Goal: Task Accomplishment & Management: Use online tool/utility

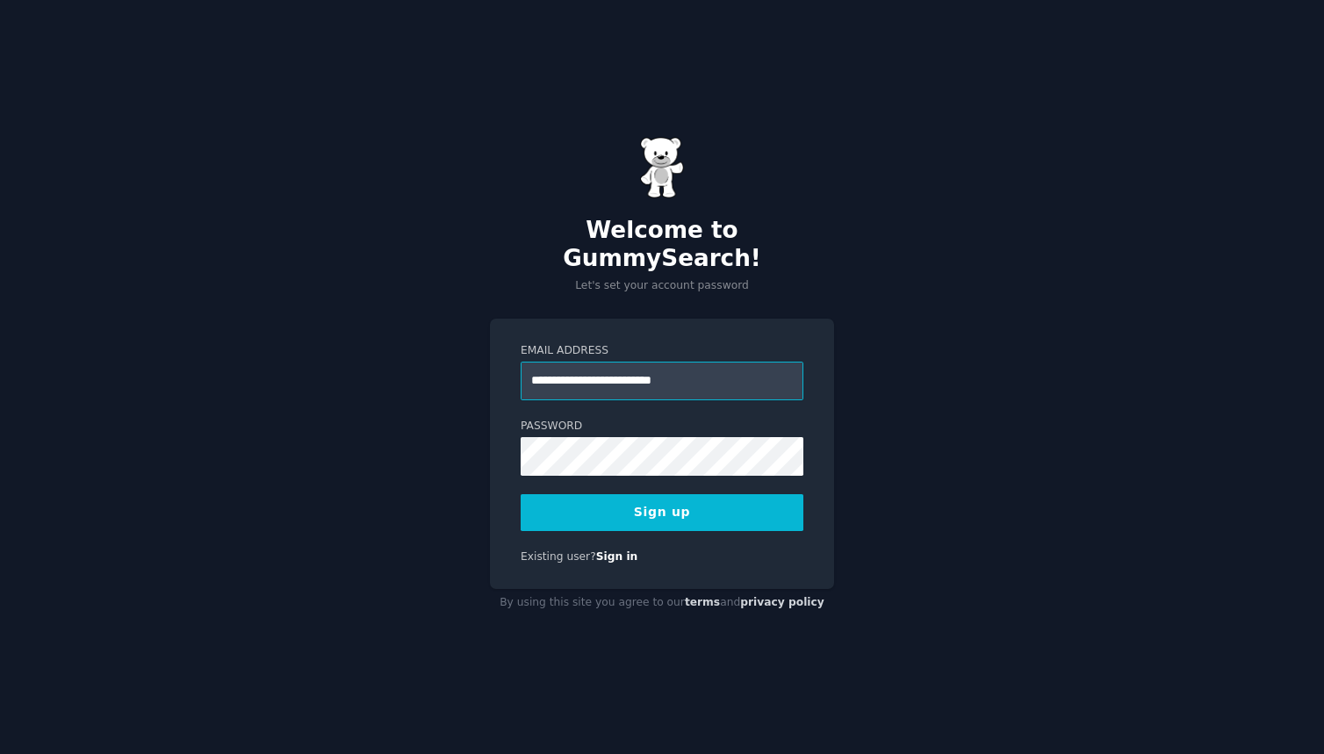
type input "**********"
click at [661, 501] on button "Sign up" at bounding box center [662, 512] width 283 height 37
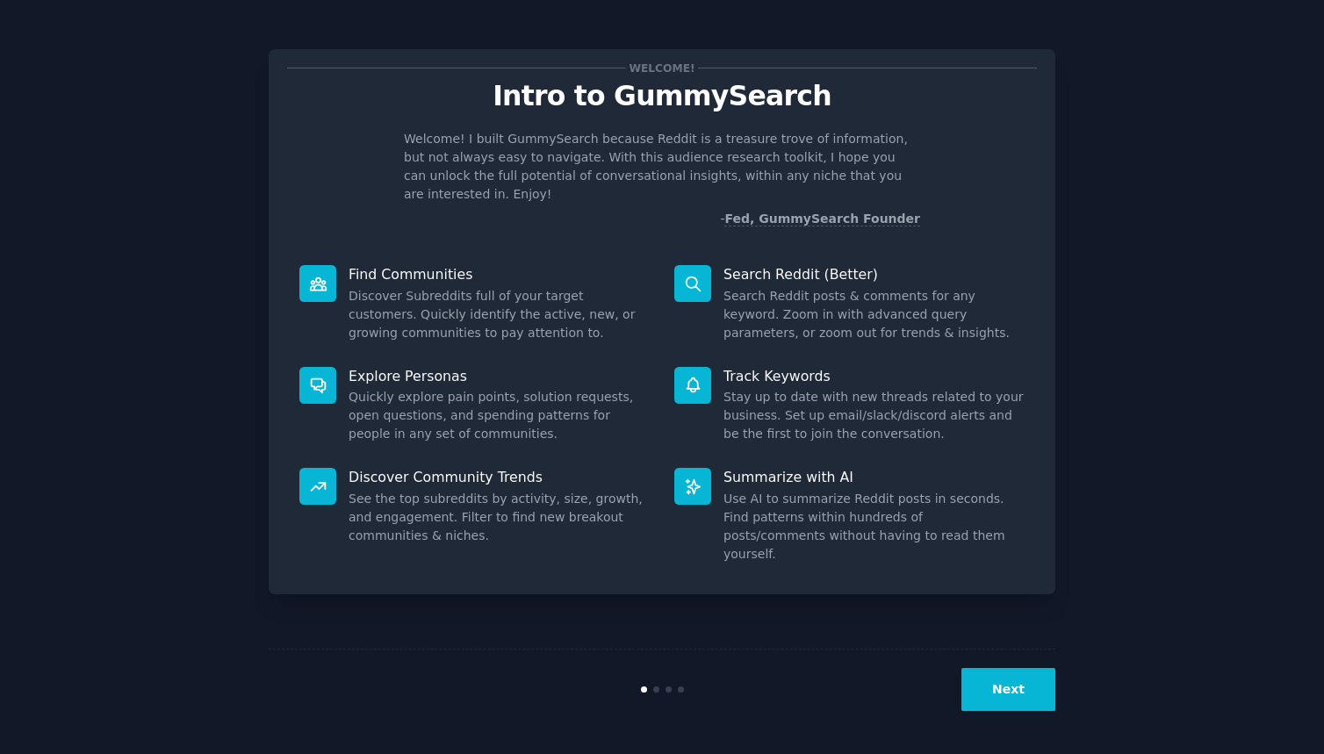
click at [1014, 687] on button "Next" at bounding box center [1009, 689] width 94 height 43
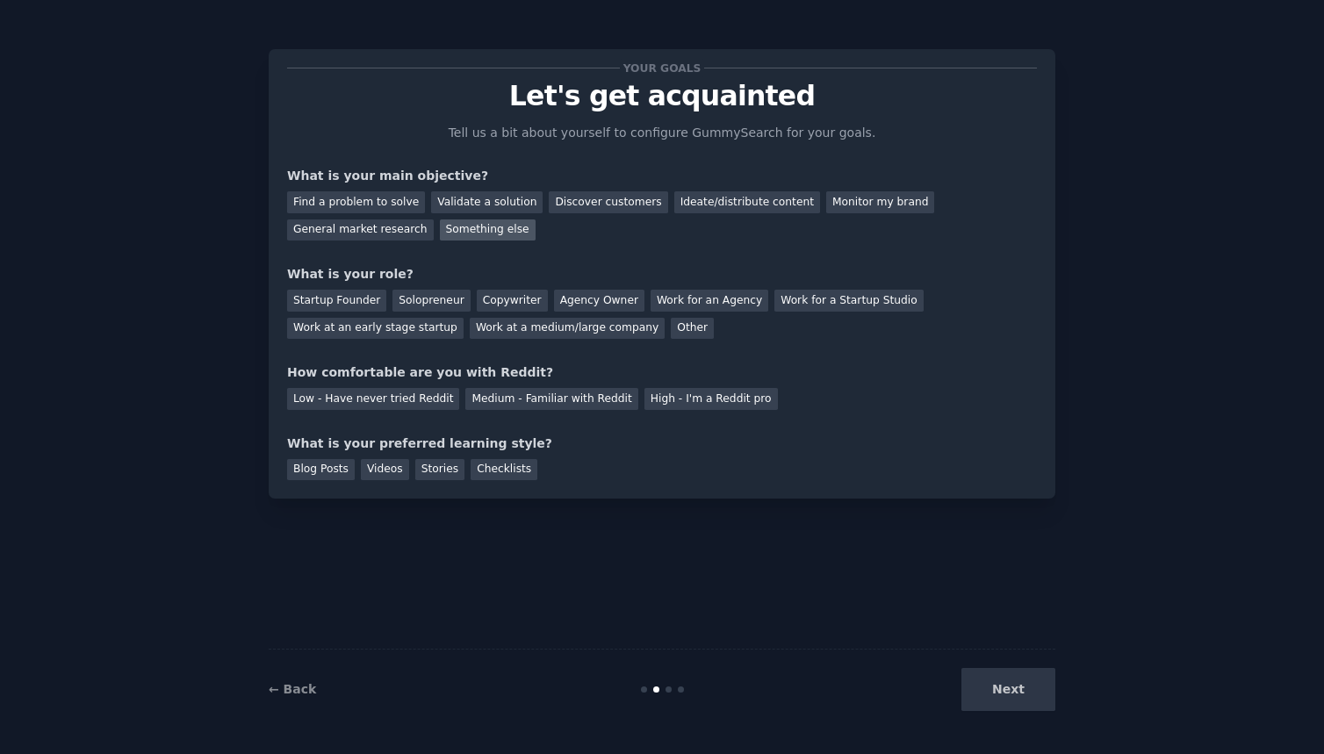
click at [473, 227] on div "Something else" at bounding box center [488, 231] width 96 height 22
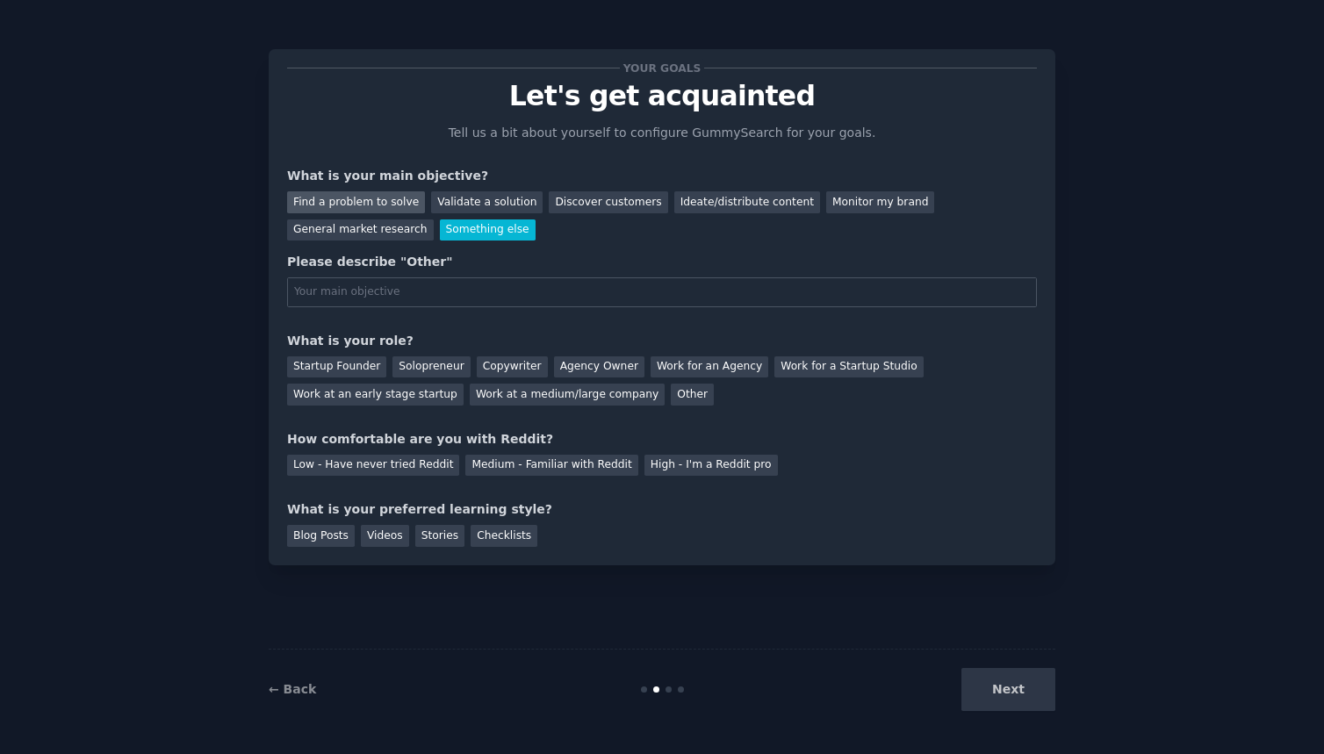
click at [365, 199] on div "Find a problem to solve" at bounding box center [356, 202] width 138 height 22
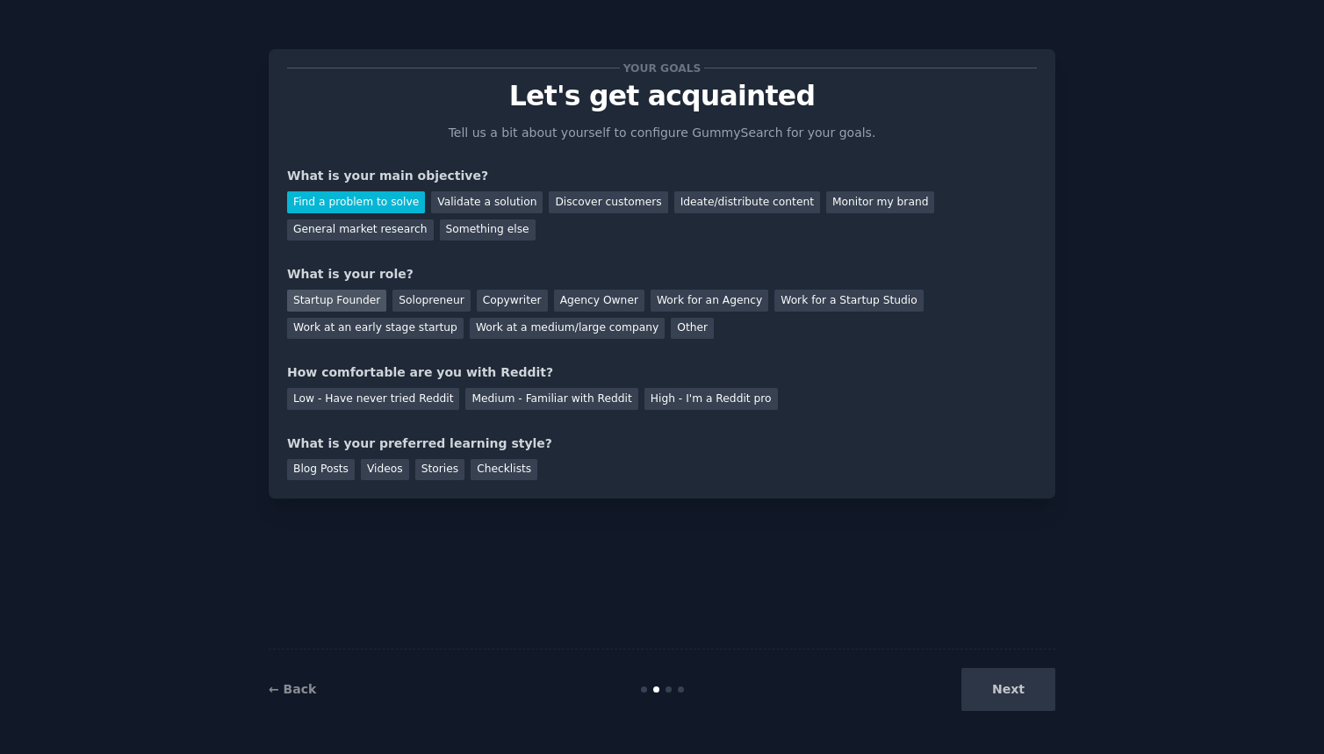
click at [337, 297] on div "Startup Founder" at bounding box center [336, 301] width 99 height 22
drag, startPoint x: 385, startPoint y: 398, endPoint x: 473, endPoint y: 421, distance: 91.6
click at [385, 398] on div "Low - Have never tried Reddit" at bounding box center [373, 399] width 172 height 22
drag, startPoint x: 384, startPoint y: 467, endPoint x: 392, endPoint y: 474, distance: 10.6
click at [384, 467] on div "Videos" at bounding box center [385, 470] width 48 height 22
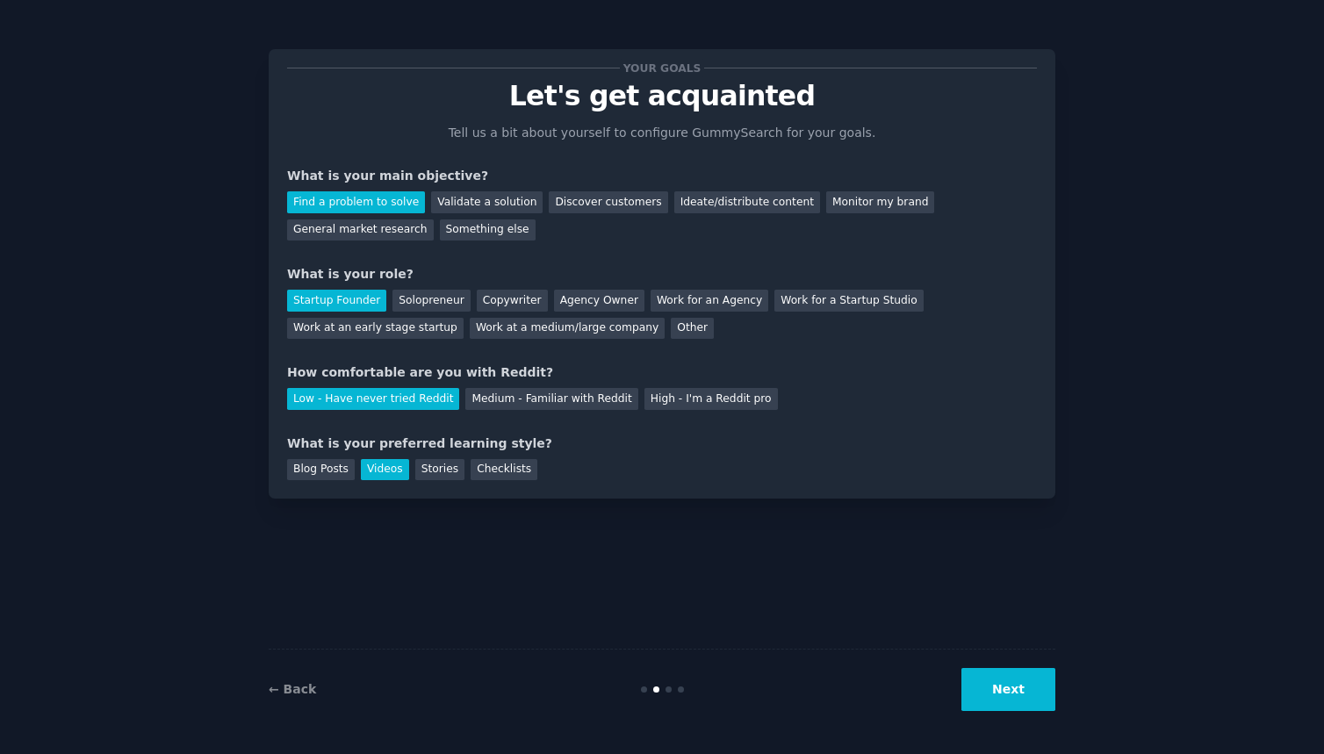
drag, startPoint x: 999, startPoint y: 703, endPoint x: 978, endPoint y: 692, distance: 23.6
click at [999, 703] on button "Next" at bounding box center [1009, 689] width 94 height 43
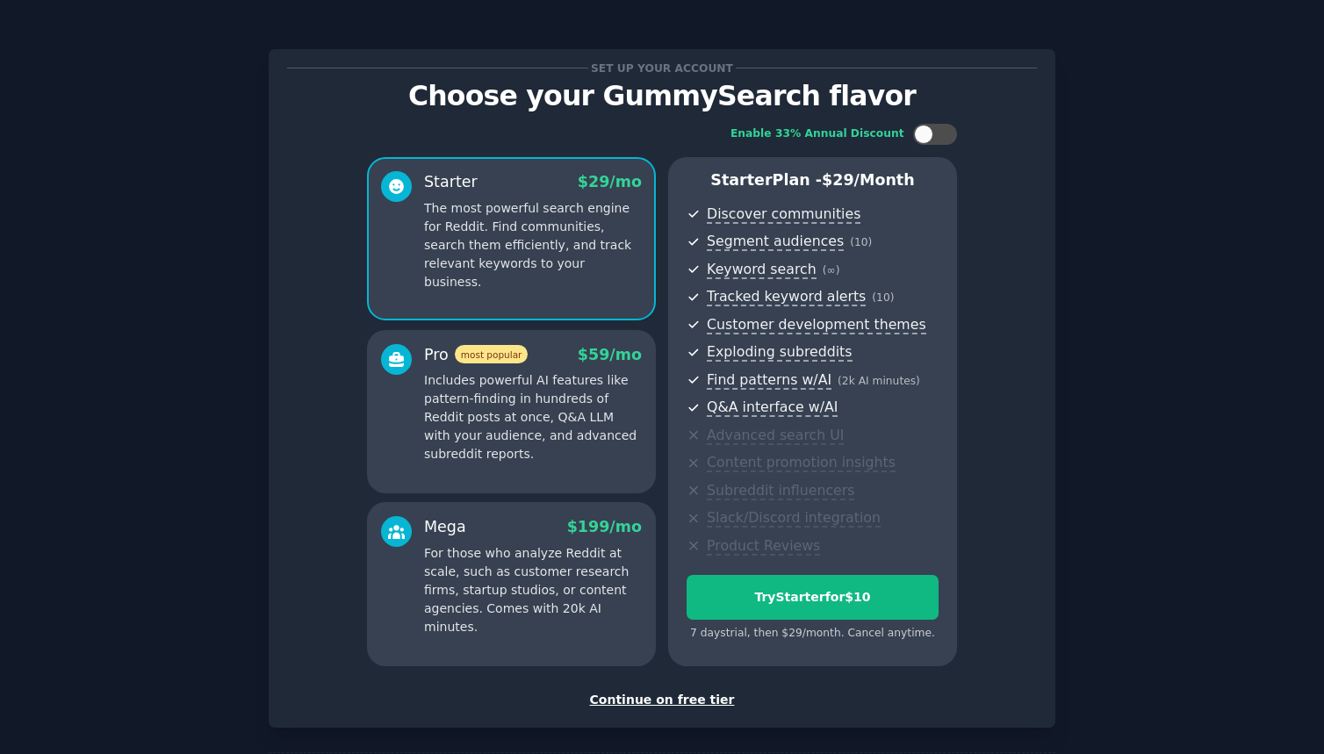
click at [664, 707] on div "Continue on free tier" at bounding box center [662, 700] width 750 height 18
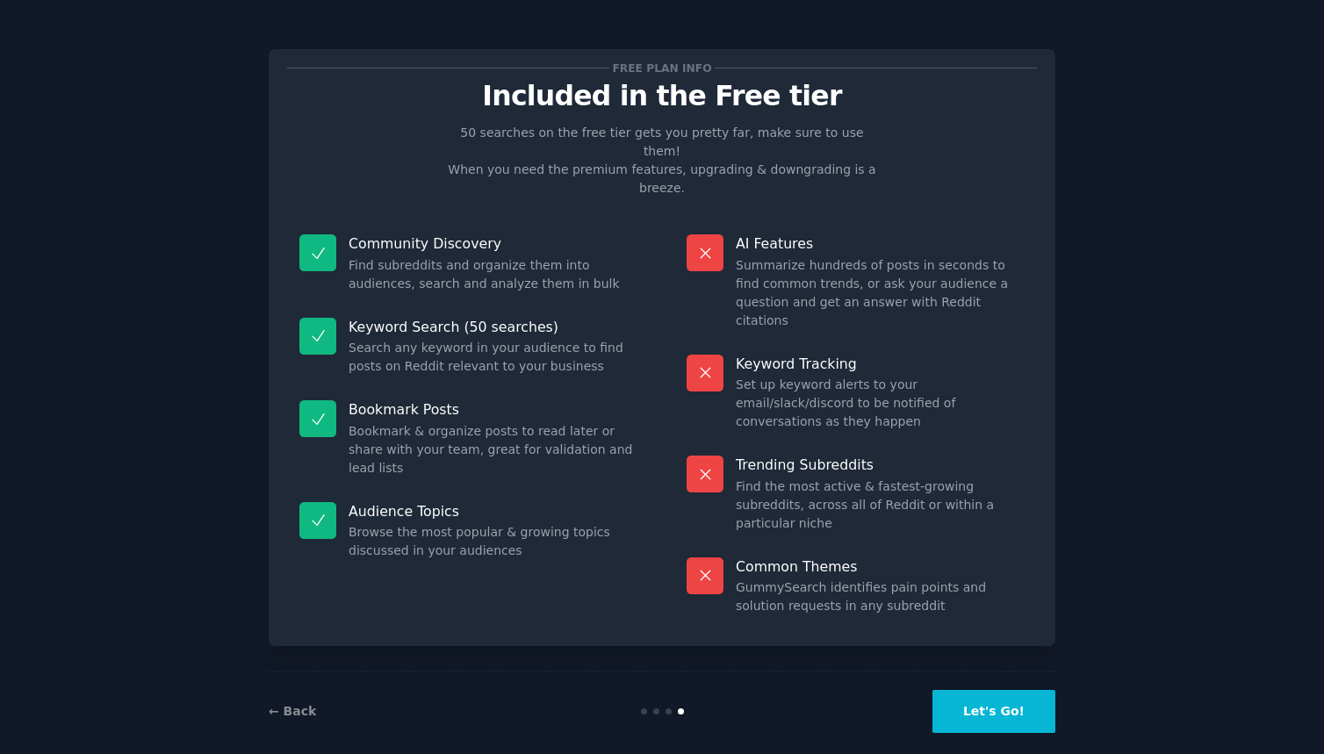
click at [1013, 690] on button "Let's Go!" at bounding box center [994, 711] width 123 height 43
